Goal: Check status: Check status

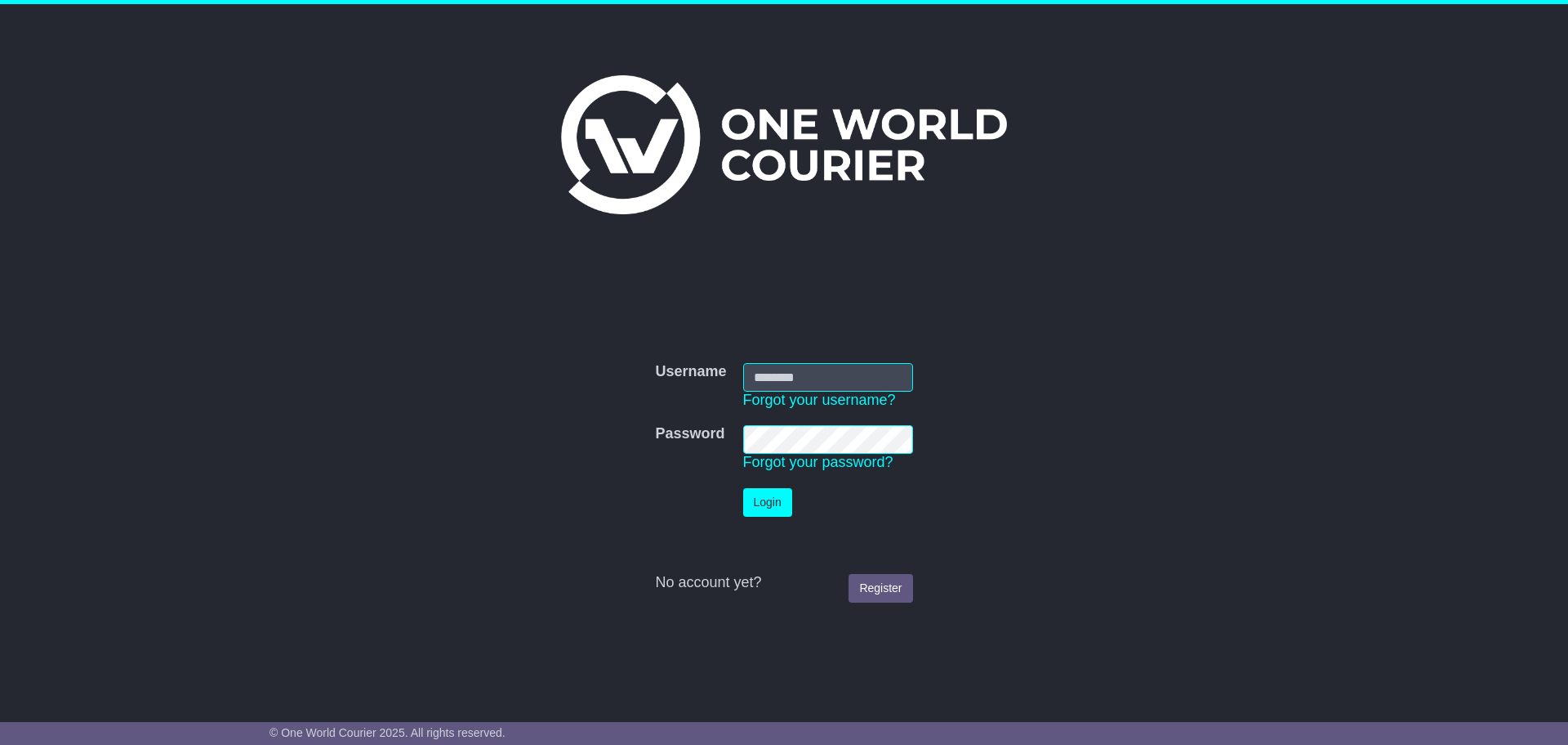
type input "**********"
click at [768, 504] on button "Login" at bounding box center [768, 502] width 49 height 28
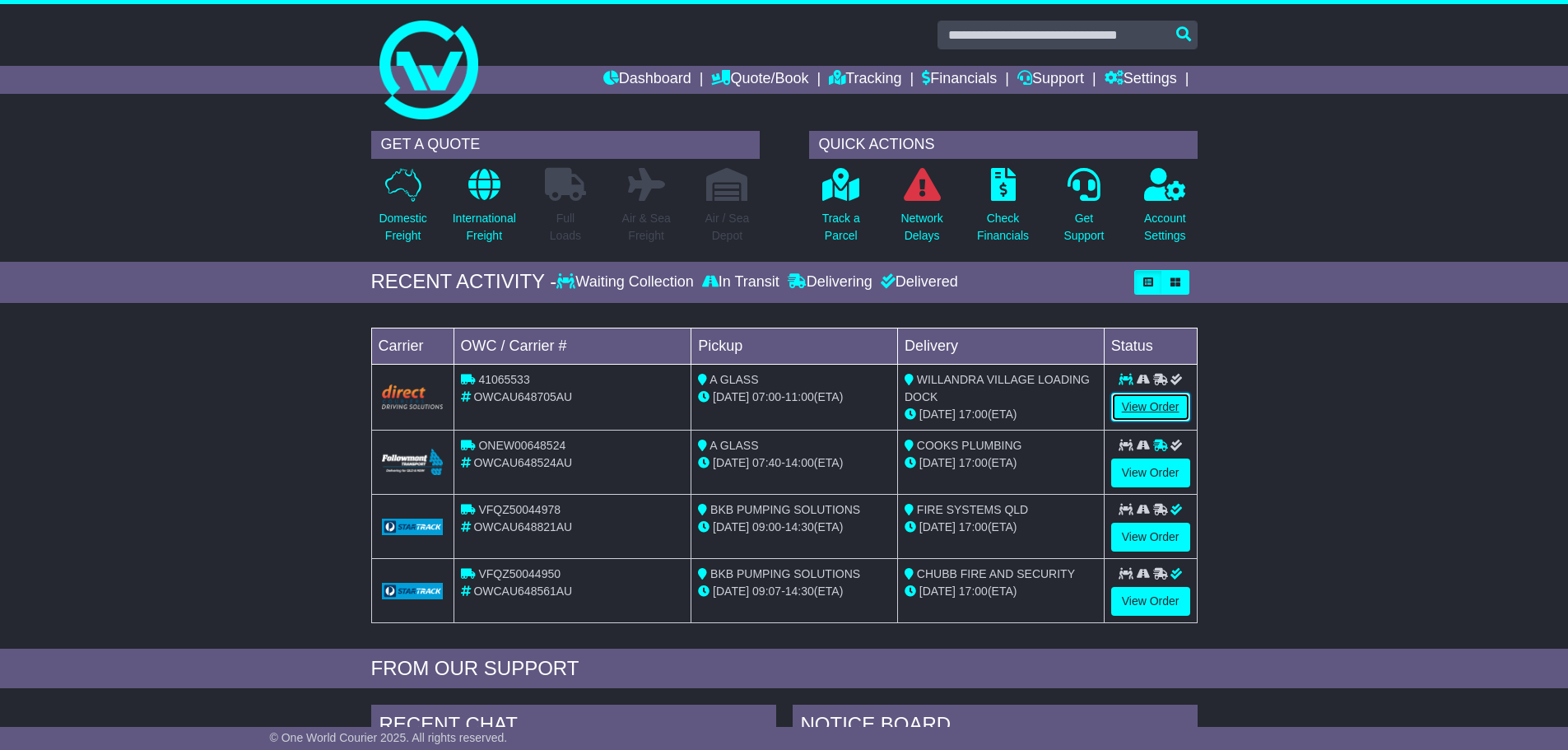
click at [1150, 397] on link "View Order" at bounding box center [1150, 407] width 79 height 29
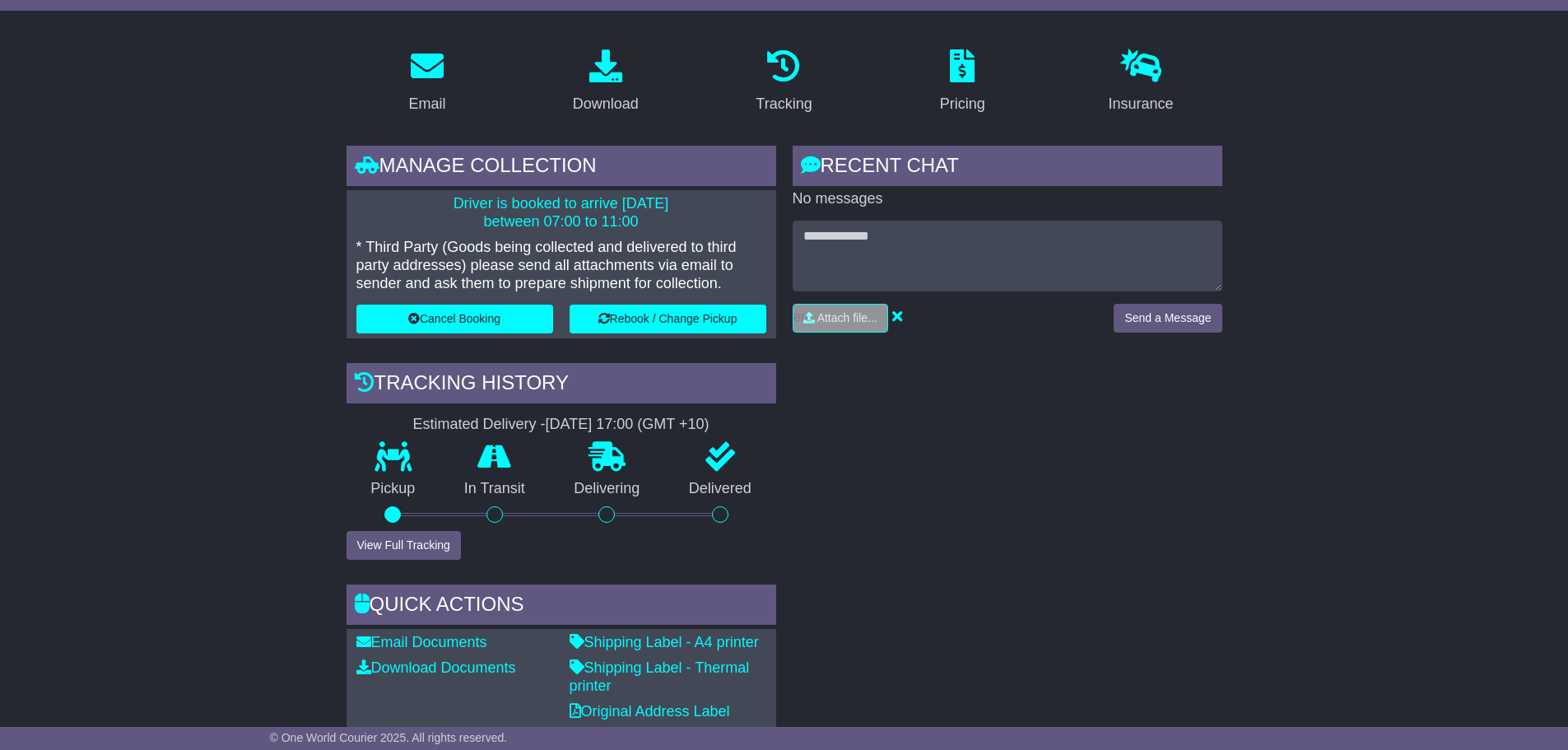
scroll to position [246, 0]
